Goal: Navigation & Orientation: Find specific page/section

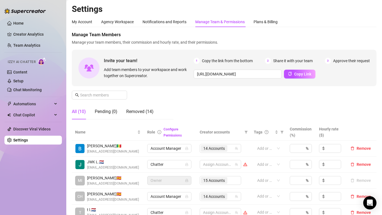
scroll to position [265, 0]
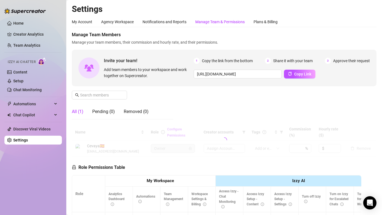
click at [23, 23] on link "Home" at bounding box center [18, 23] width 10 height 4
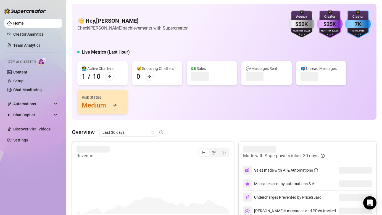
click at [23, 23] on link "Home" at bounding box center [18, 23] width 10 height 4
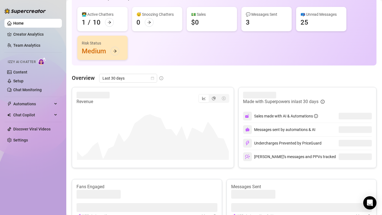
scroll to position [55, 0]
